Goal: Check status: Check status

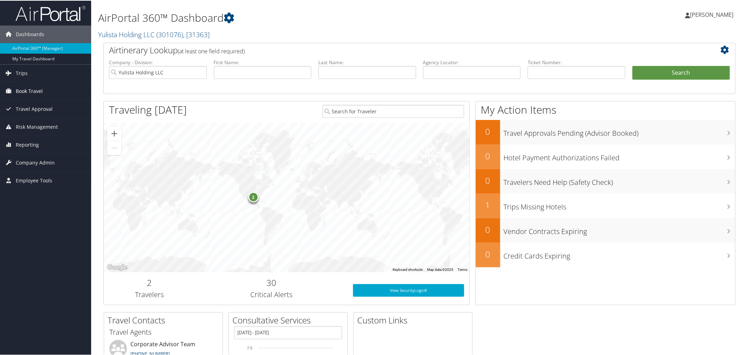
click at [16, 89] on span "Book Travel" at bounding box center [29, 91] width 27 height 18
click at [39, 117] on link "Book/Manage Online Trips" at bounding box center [45, 115] width 91 height 11
click at [334, 73] on input "text" at bounding box center [368, 71] width 98 height 13
type input "brown"
click at [633, 65] on button "Search" at bounding box center [682, 72] width 98 height 14
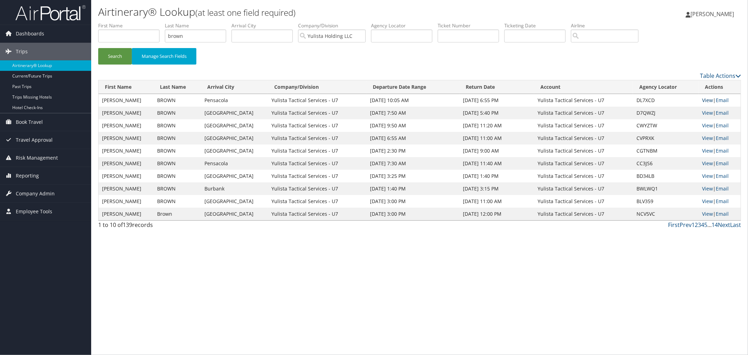
click at [707, 100] on link "View" at bounding box center [707, 100] width 11 height 7
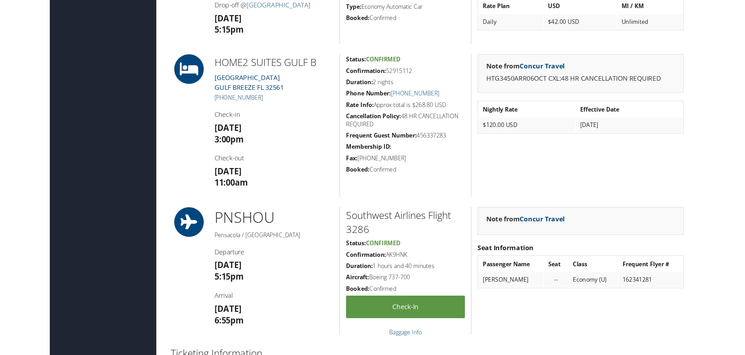
scroll to position [429, 0]
